Goal: Task Accomplishment & Management: Manage account settings

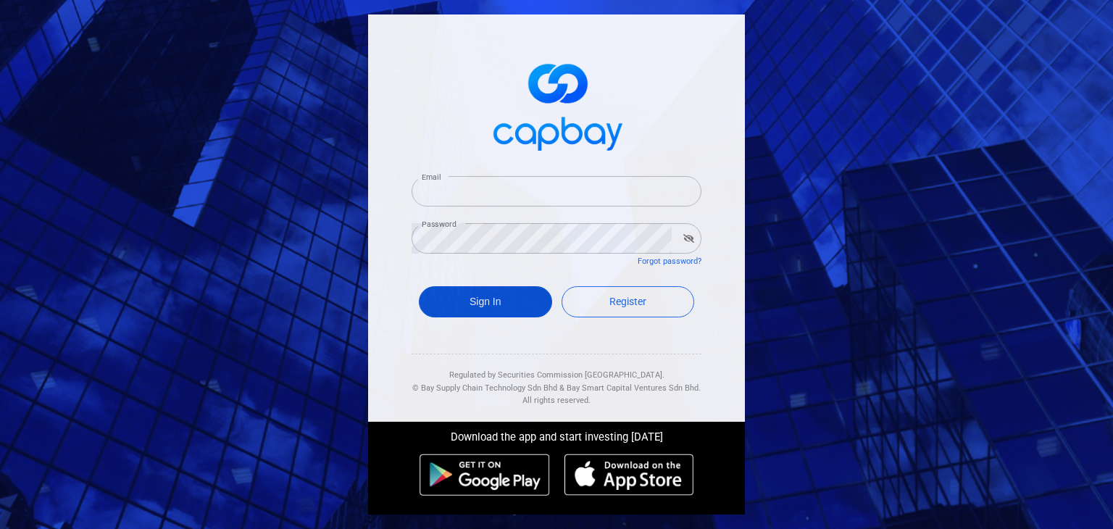
type input "[EMAIL_ADDRESS][DOMAIN_NAME]"
click at [493, 304] on button "Sign In" at bounding box center [485, 301] width 133 height 31
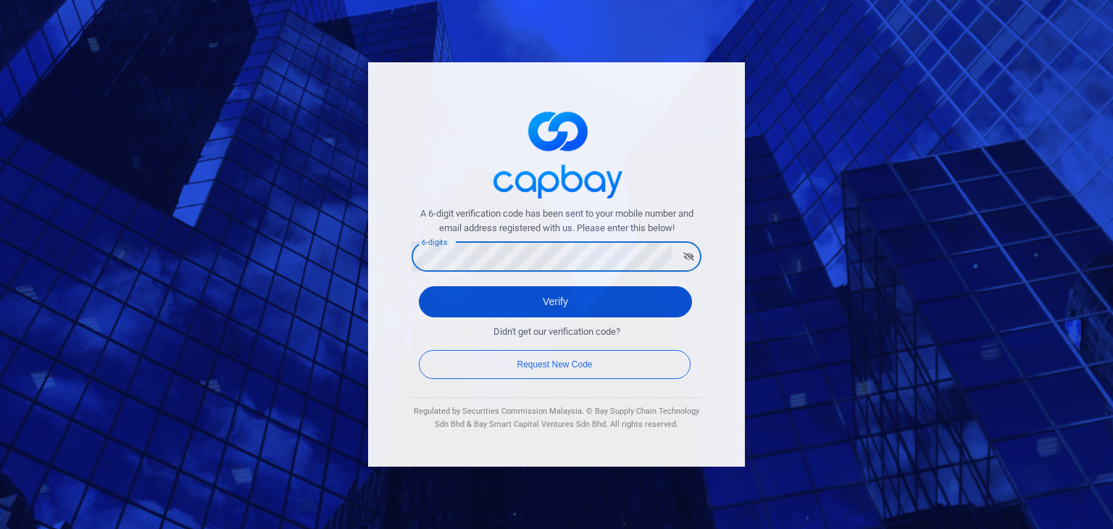
click at [449, 308] on button "Verify" at bounding box center [555, 301] width 273 height 31
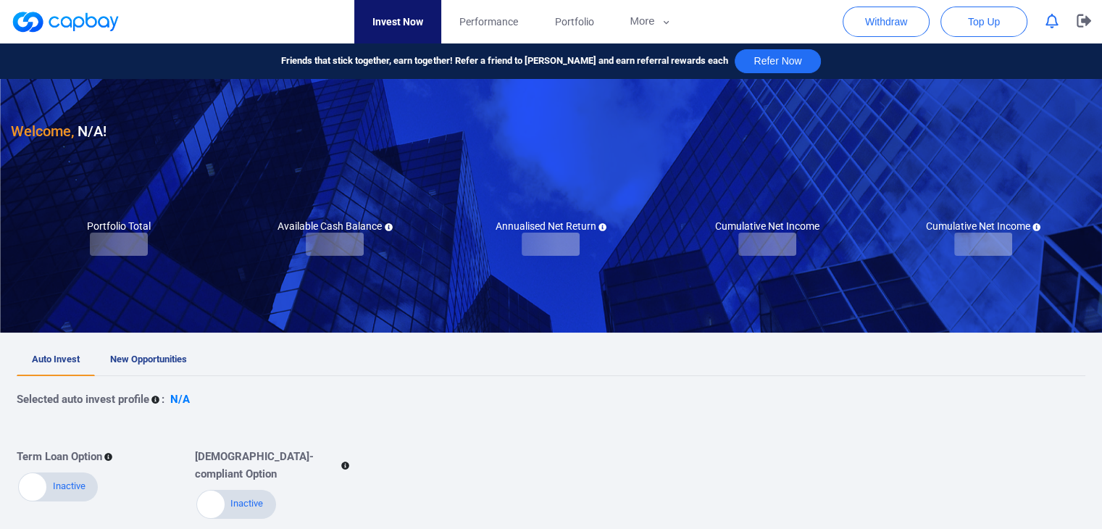
checkbox input "true"
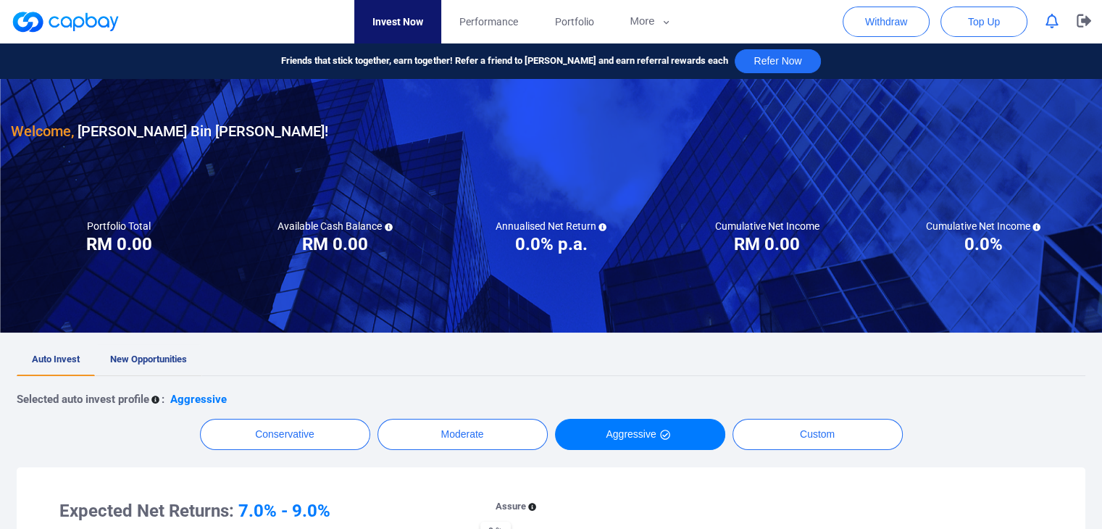
click at [143, 362] on span "New Opportunities" at bounding box center [148, 359] width 77 height 11
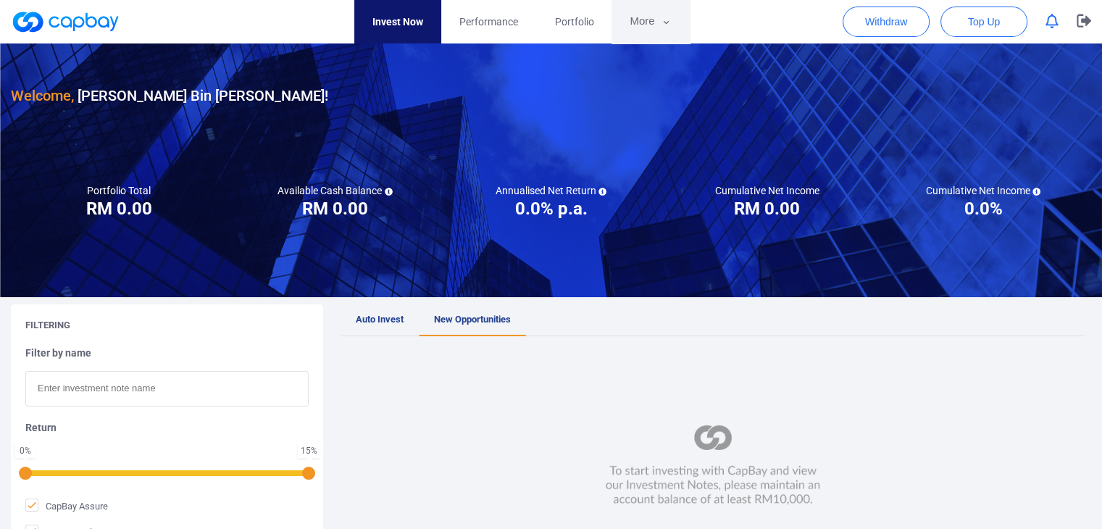
click at [647, 24] on button "More" at bounding box center [651, 21] width 78 height 43
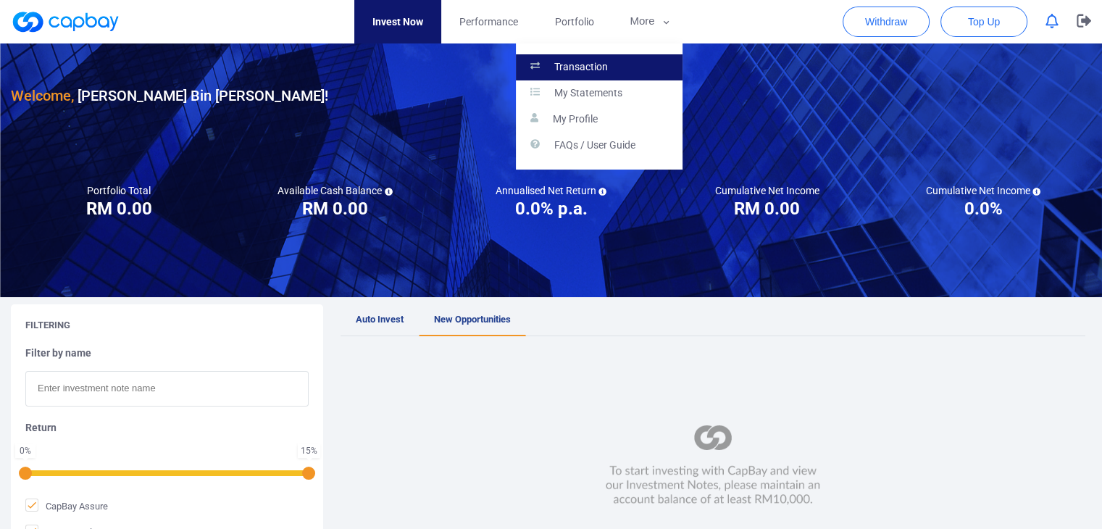
click at [599, 64] on p "Transaction" at bounding box center [582, 67] width 54 height 13
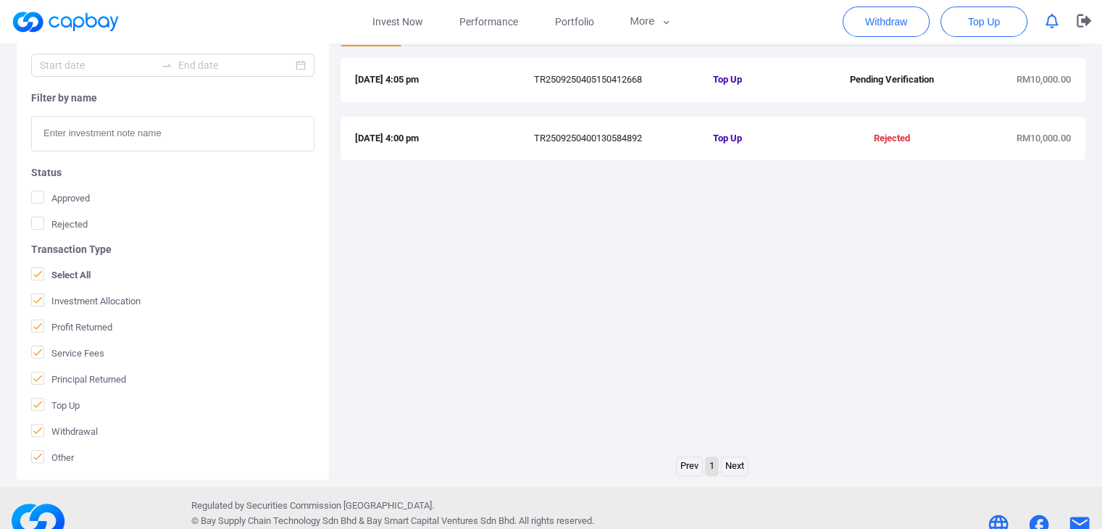
scroll to position [217, 0]
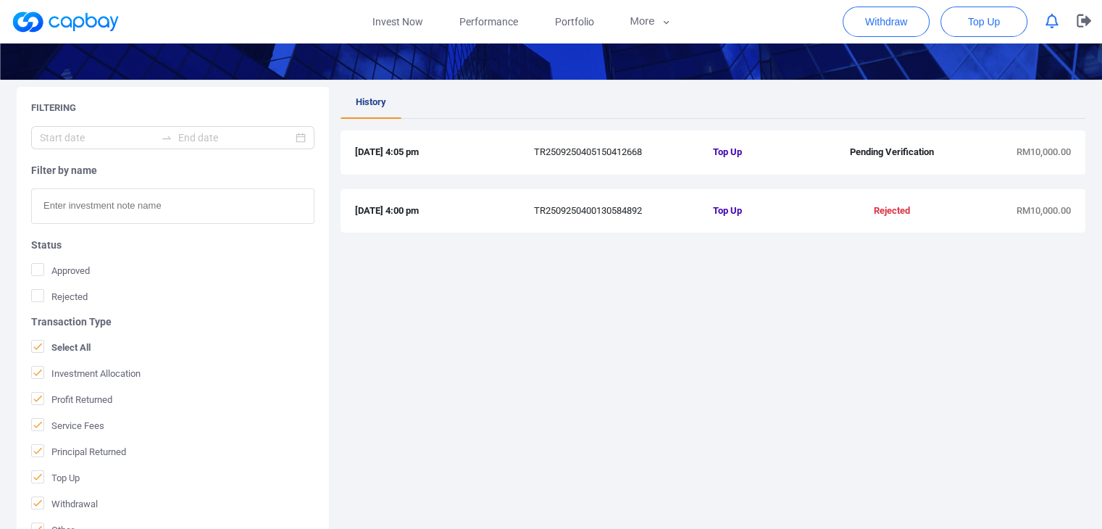
click at [728, 149] on span "Top Up" at bounding box center [773, 152] width 120 height 15
click at [379, 28] on link "Invest Now" at bounding box center [397, 21] width 87 height 43
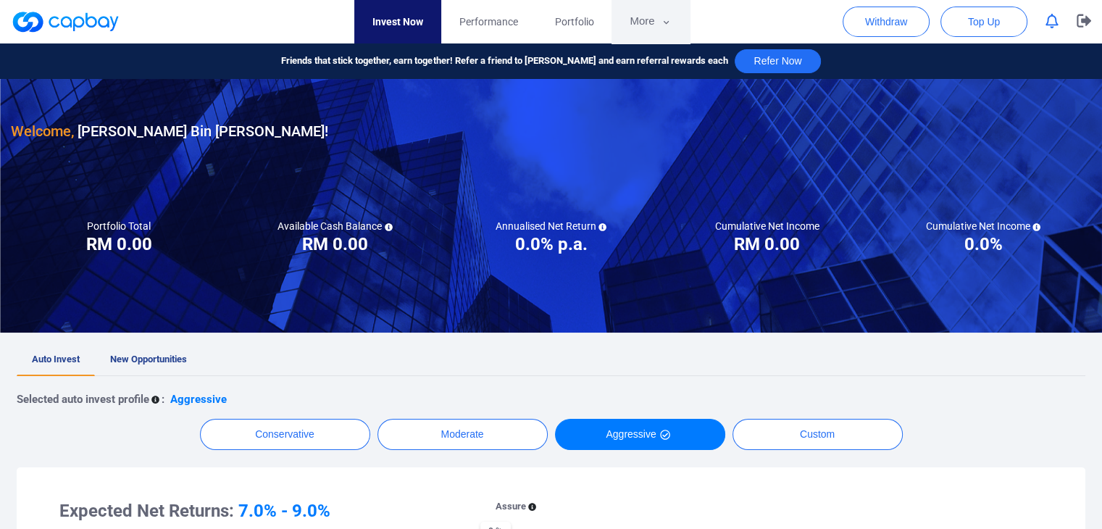
click at [658, 22] on button "More" at bounding box center [651, 21] width 78 height 43
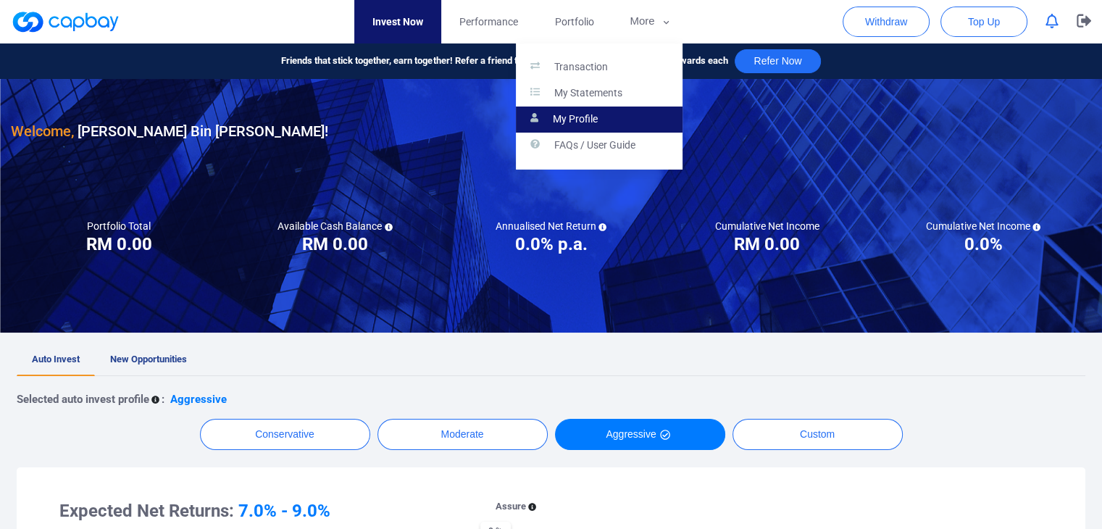
click at [601, 111] on link "My Profile" at bounding box center [599, 120] width 167 height 26
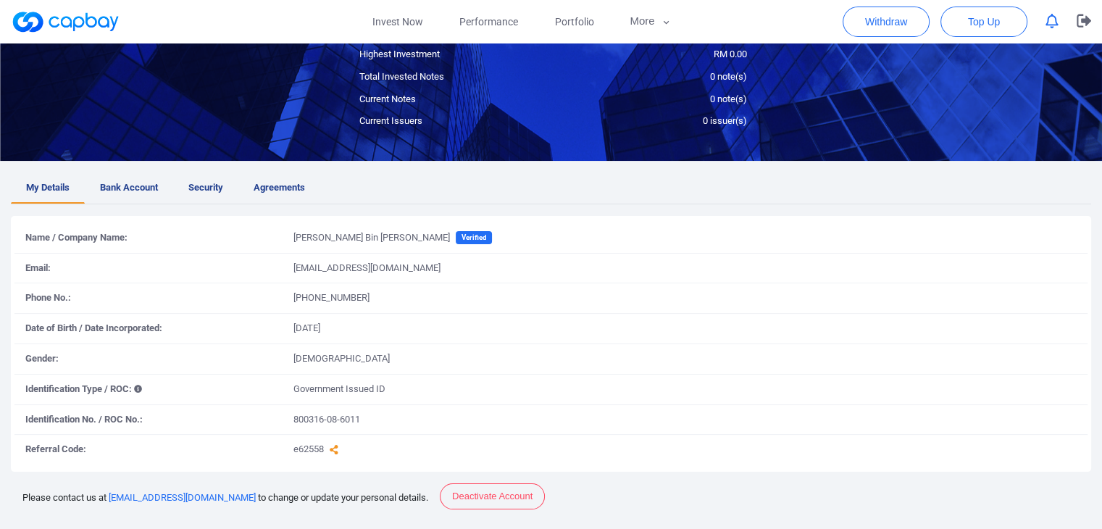
scroll to position [229, 0]
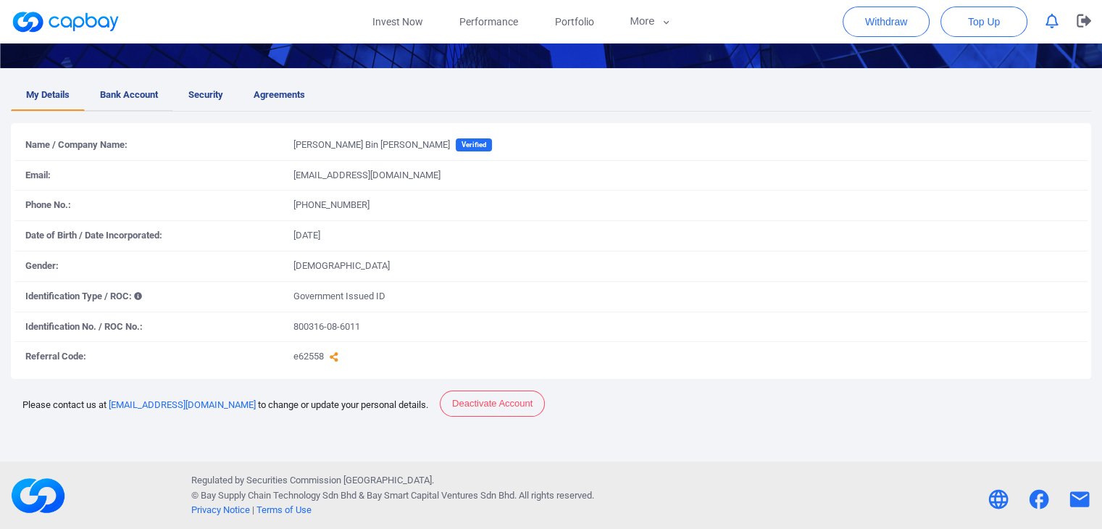
click at [142, 94] on span "Bank Account" at bounding box center [129, 95] width 58 height 15
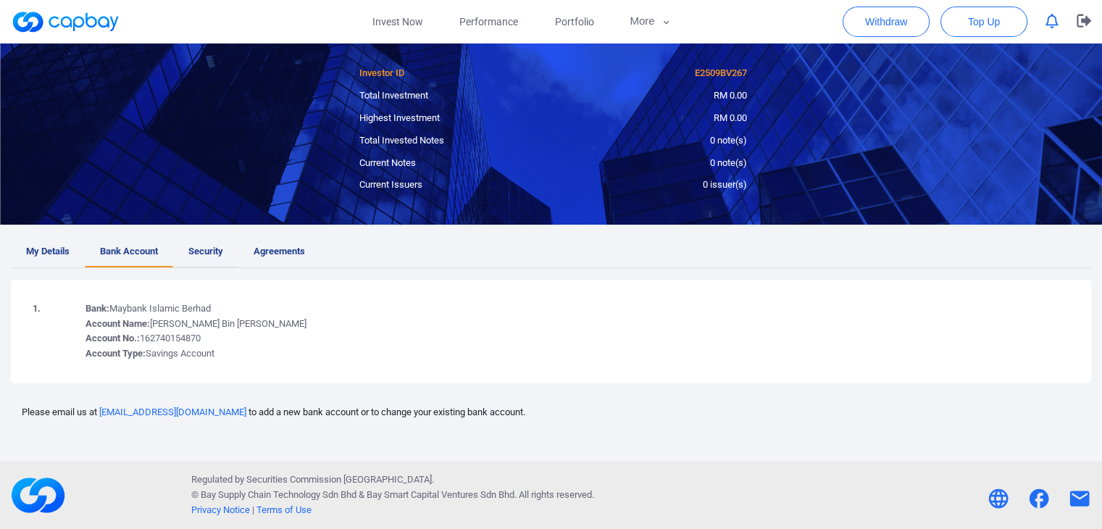
click at [211, 244] on span "Security" at bounding box center [205, 251] width 35 height 15
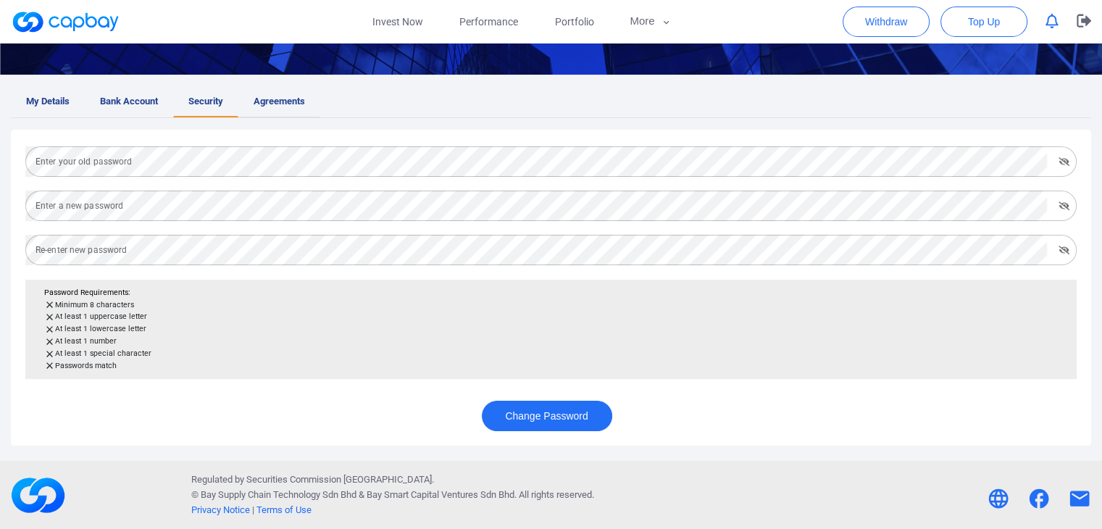
click at [266, 96] on span "Agreements" at bounding box center [279, 101] width 51 height 15
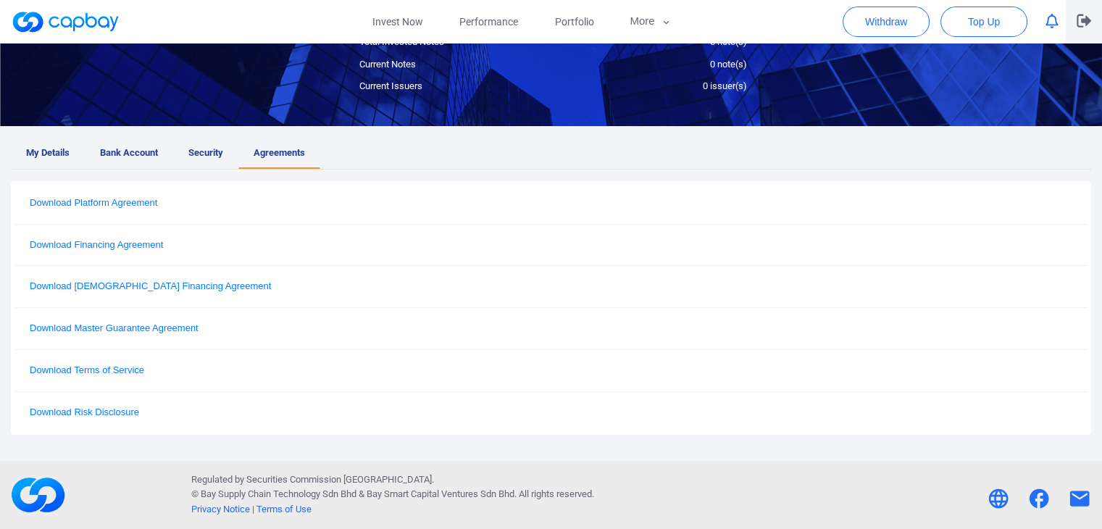
click at [1086, 22] on icon "button" at bounding box center [1084, 20] width 14 height 13
